Goal: Information Seeking & Learning: Understand process/instructions

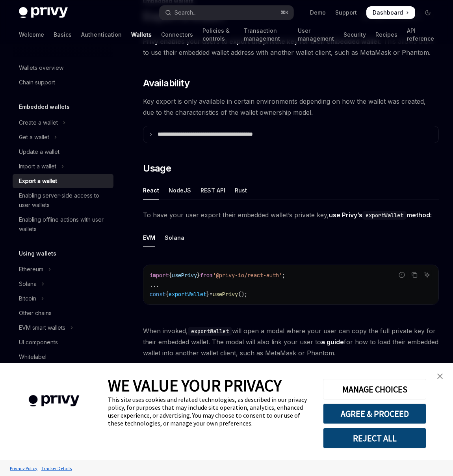
scroll to position [67, 0]
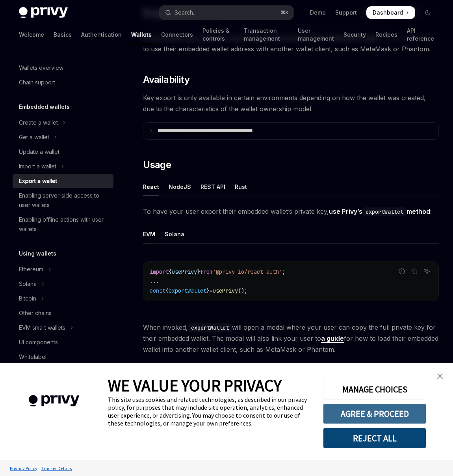
click at [397, 414] on button "AGREE & PROCEED" at bounding box center [374, 413] width 103 height 20
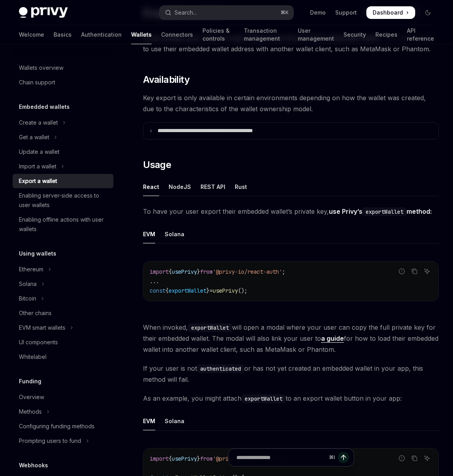
scroll to position [0, 0]
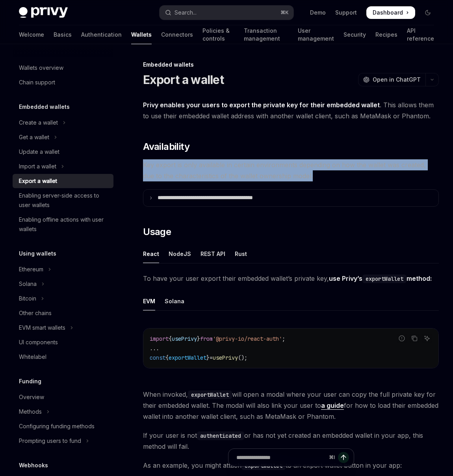
drag, startPoint x: 300, startPoint y: 155, endPoint x: 323, endPoint y: 175, distance: 30.4
click at [323, 175] on span "Key export is only available in certain environments depending on how the walle…" at bounding box center [291, 170] width 296 height 22
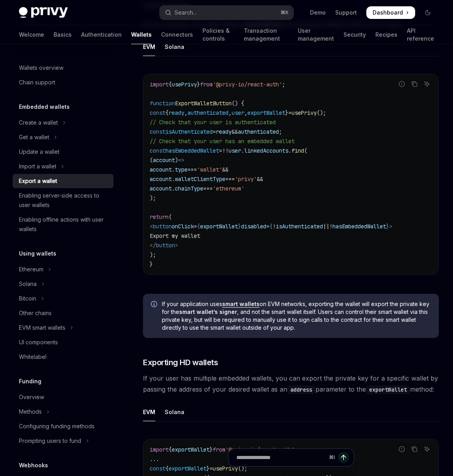
scroll to position [494, 0]
